Goal: Navigation & Orientation: Find specific page/section

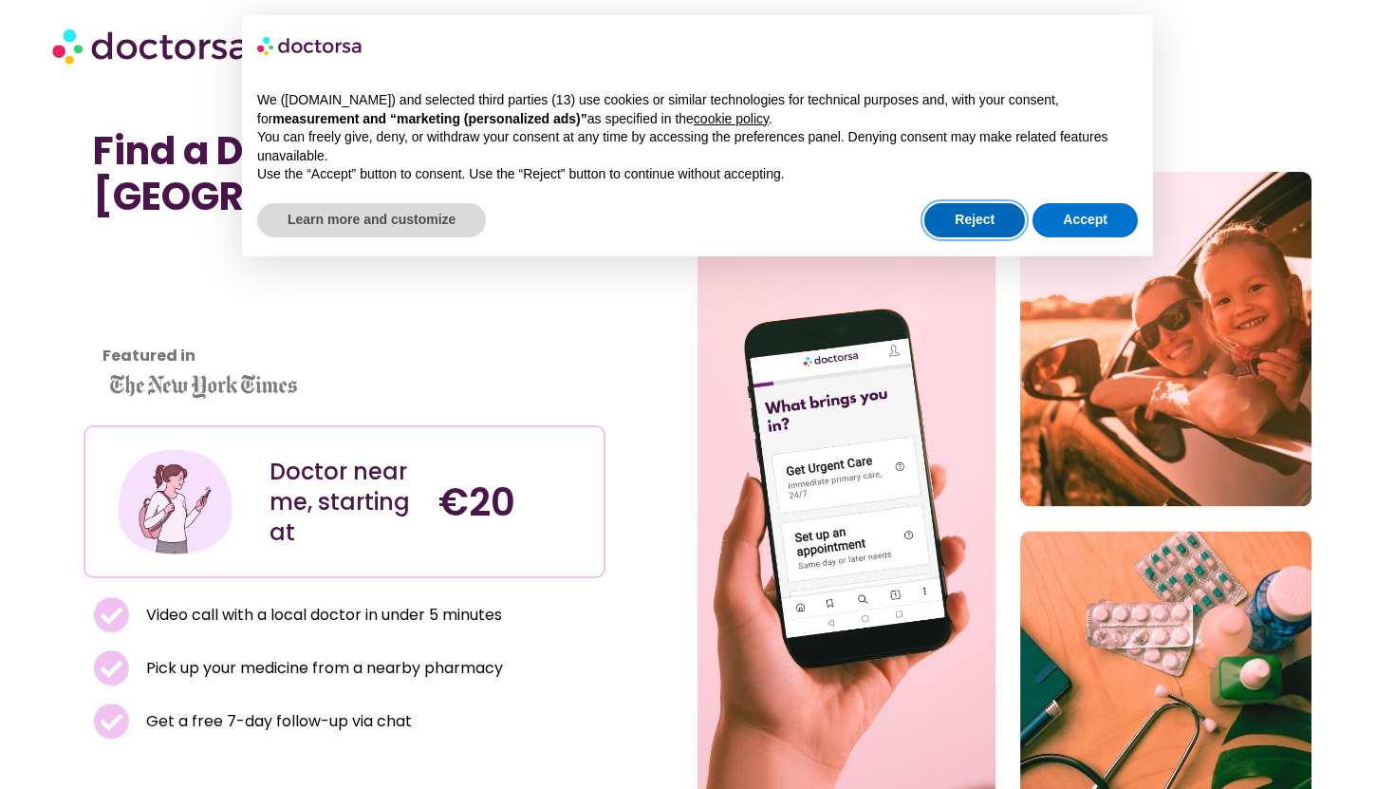
click at [967, 225] on button "Reject" at bounding box center [974, 220] width 101 height 34
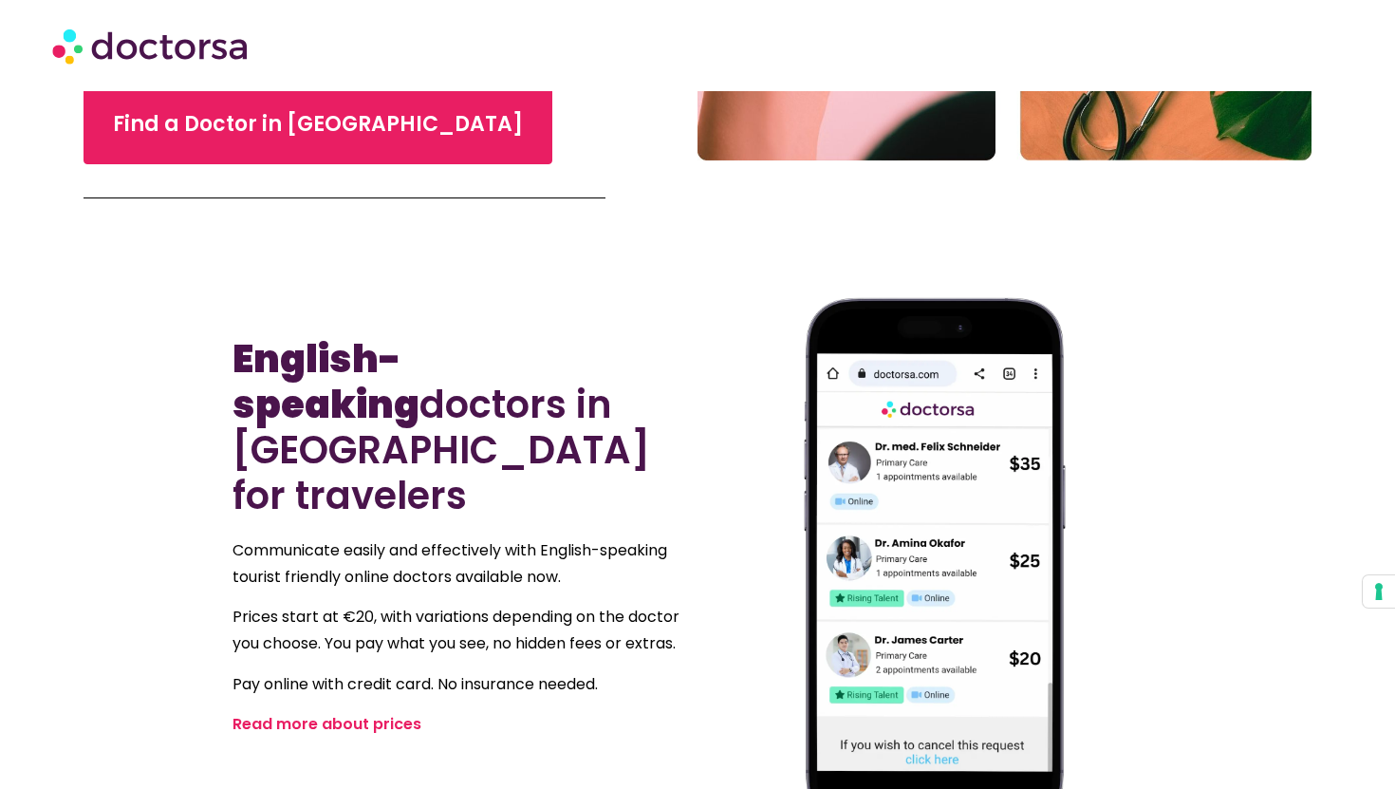
scroll to position [802, 0]
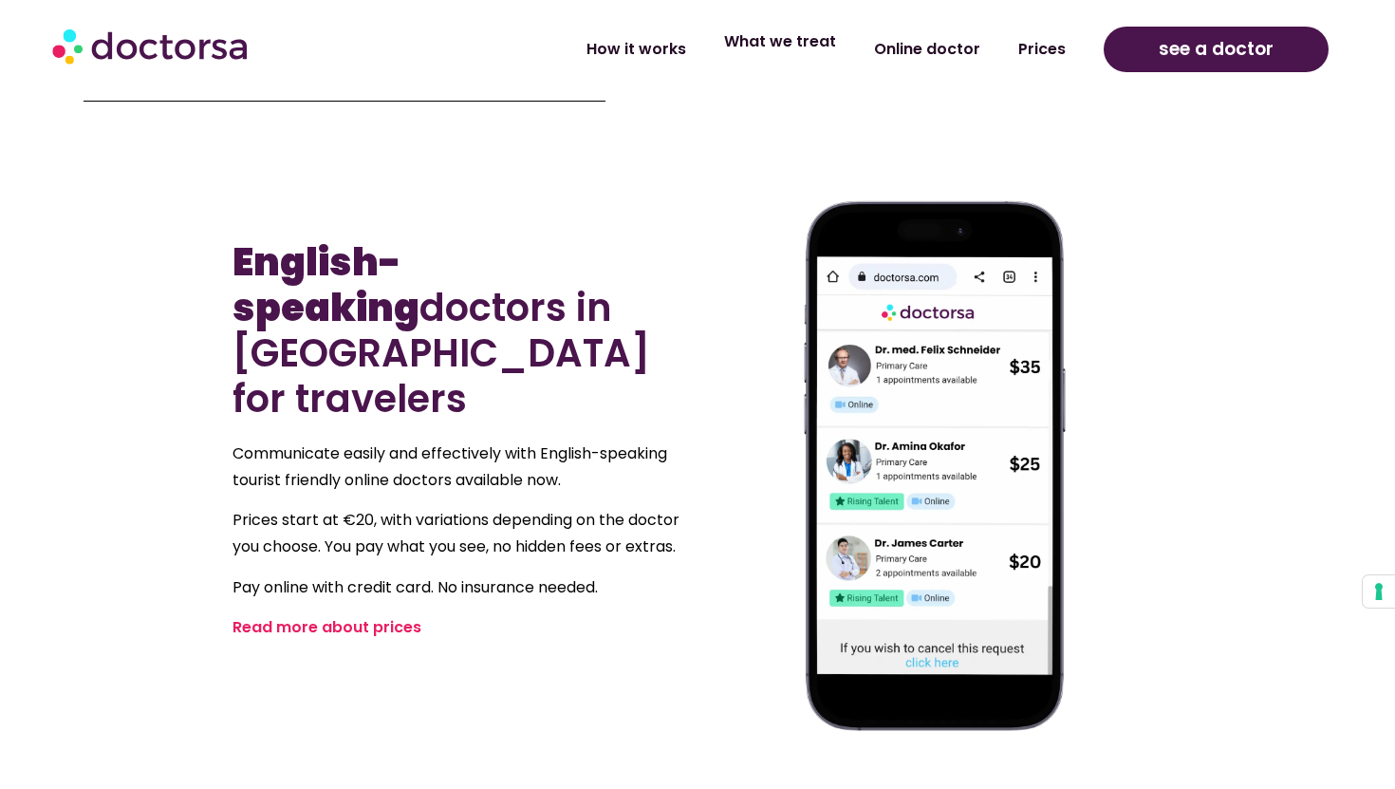
click at [756, 47] on link "What we treat" at bounding box center [780, 42] width 150 height 44
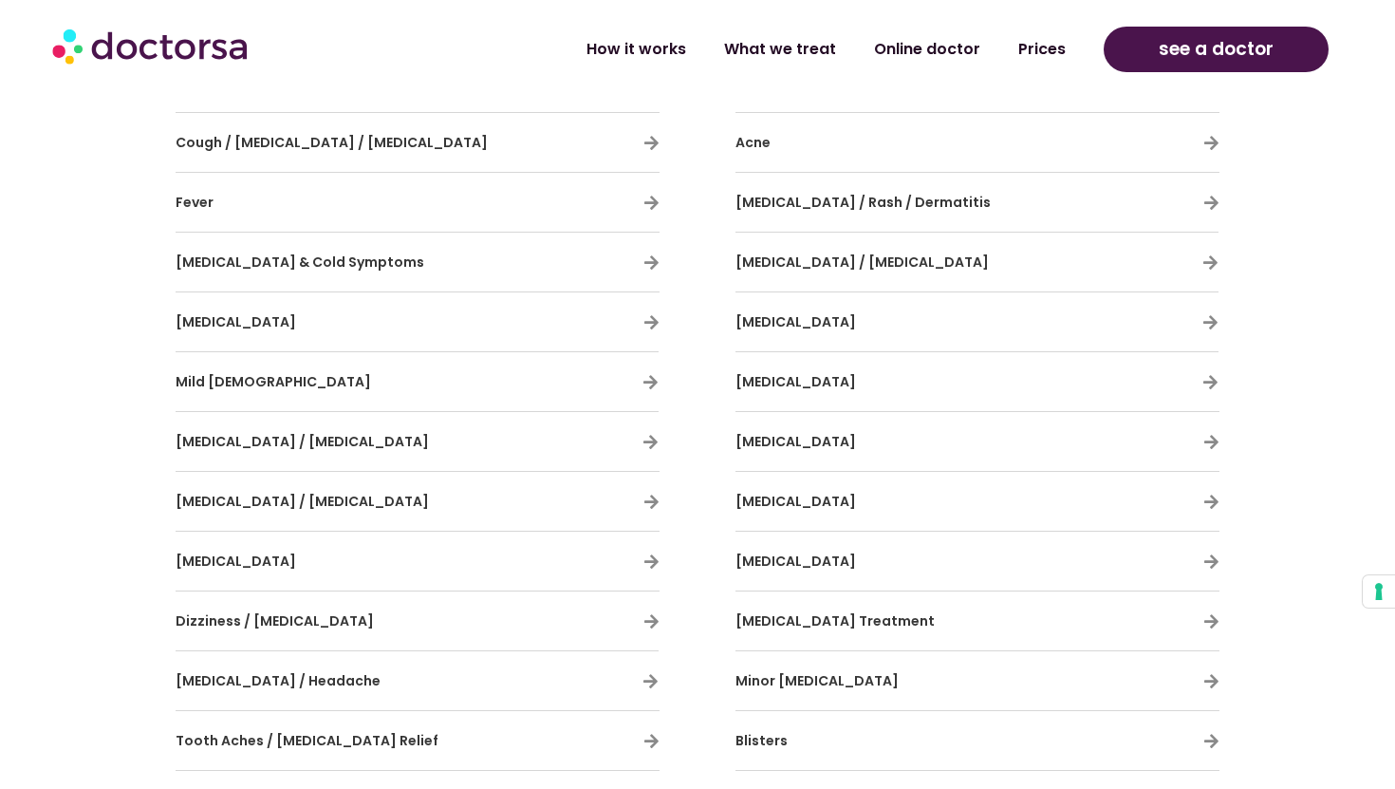
scroll to position [1329, 0]
